Goal: Transaction & Acquisition: Subscribe to service/newsletter

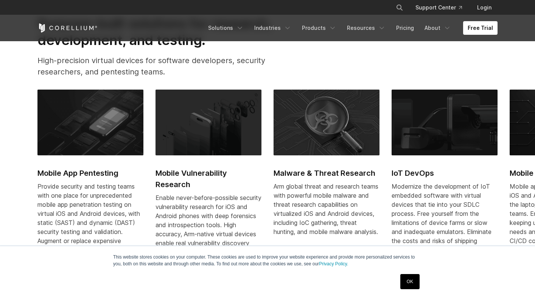
scroll to position [333, 0]
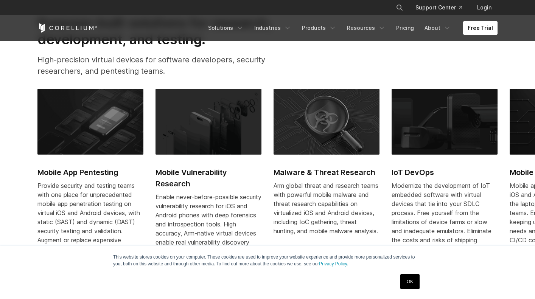
click at [476, 23] on link "Free Trial" at bounding box center [480, 28] width 34 height 14
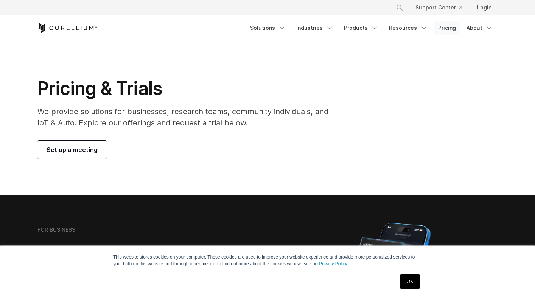
click at [442, 29] on link "Pricing" at bounding box center [447, 28] width 27 height 14
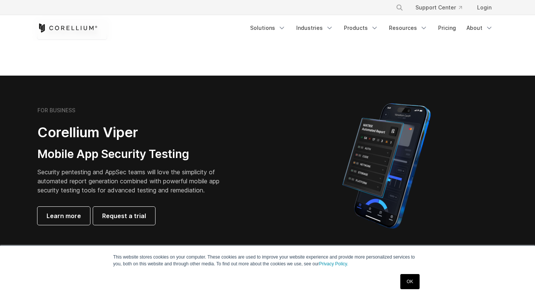
scroll to position [136, 0]
